Goal: Task Accomplishment & Management: Manage account settings

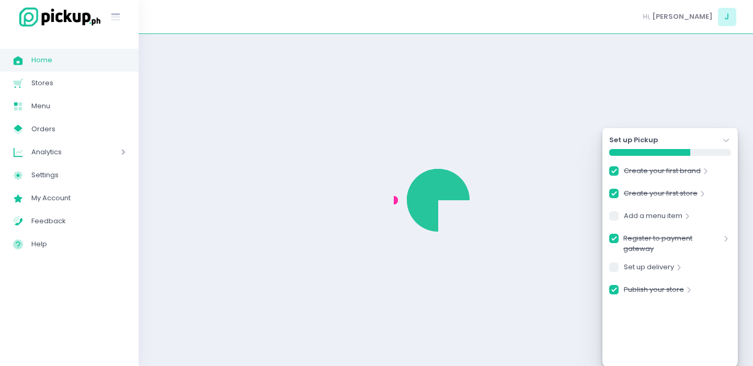
checkbox input "true"
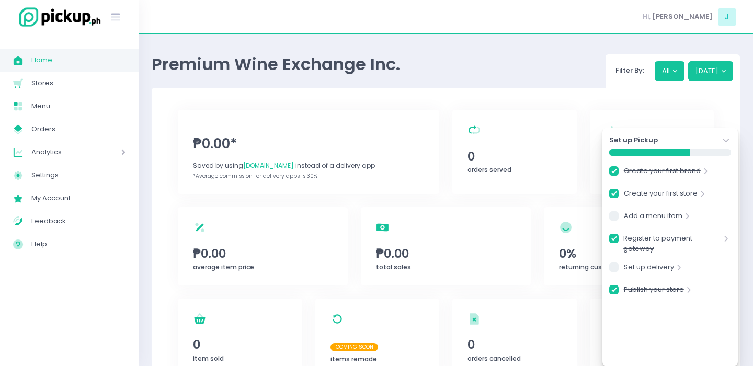
click at [727, 137] on icon "Stockholm-icons / Navigation / Angle-down Created with Sketch." at bounding box center [726, 140] width 10 height 10
